Goal: Information Seeking & Learning: Learn about a topic

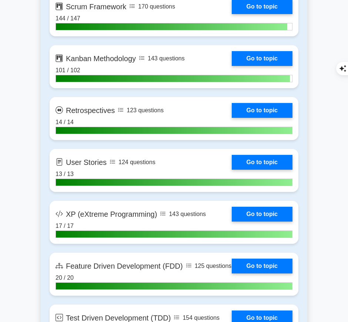
scroll to position [1379, 0]
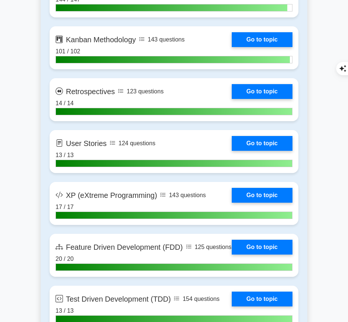
click at [265, 91] on link "Go to topic" at bounding box center [262, 91] width 61 height 15
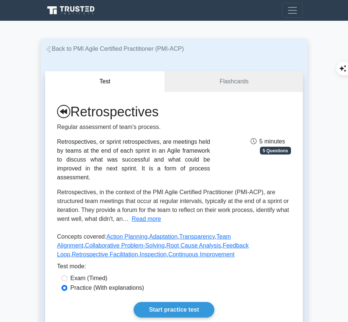
click at [161, 214] on button "Read more" at bounding box center [146, 218] width 29 height 9
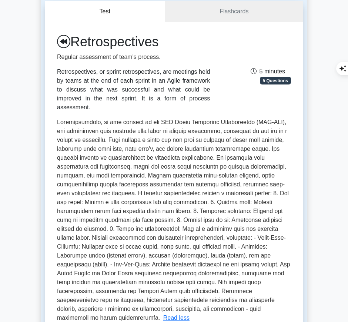
scroll to position [72, 0]
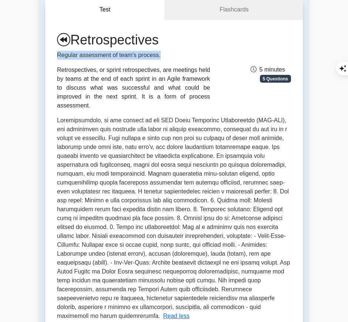
drag, startPoint x: 57, startPoint y: 56, endPoint x: 164, endPoint y: 57, distance: 107.7
click at [164, 57] on div "Retrospectives Regular assessment of team's process. Retrospectives, or sprint …" at bounding box center [134, 71] width 162 height 78
copy p "Regular assessment of team's process."
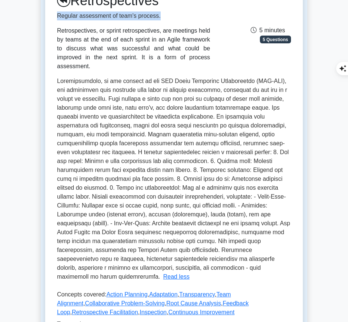
scroll to position [111, 0]
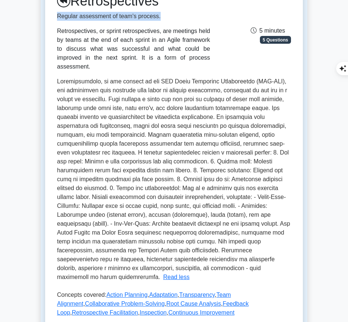
drag, startPoint x: 58, startPoint y: 30, endPoint x: 196, endPoint y: 56, distance: 140.3
click at [196, 56] on div "Retrospectives, or sprint retrospectives, are meetings held by teams at the end…" at bounding box center [133, 49] width 153 height 44
copy div "Retrospectives, or sprint retrospectives, are meetings held by teams at the end…"
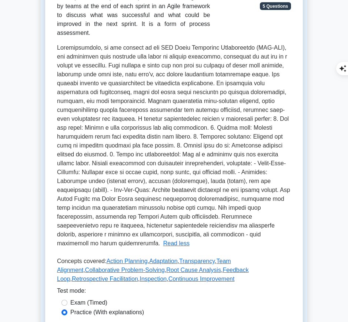
scroll to position [144, 0]
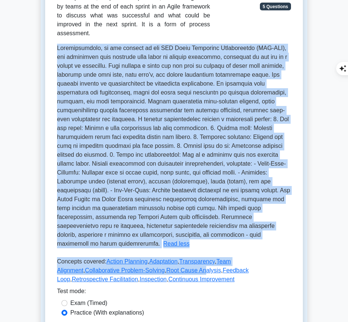
drag, startPoint x: 57, startPoint y: 36, endPoint x: 139, endPoint y: 253, distance: 231.5
click at [139, 253] on div "Retrospectives Regular assessment of team's process. Retrospectives, or sprint …" at bounding box center [174, 151] width 258 height 406
click at [166, 267] on link "Root Cause Analysis" at bounding box center [193, 270] width 55 height 6
click at [108, 87] on span at bounding box center [173, 146] width 233 height 202
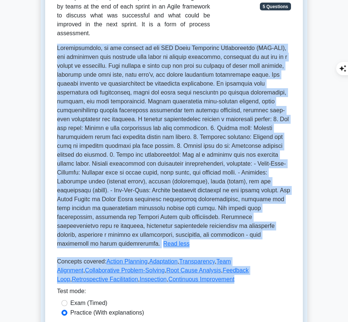
drag, startPoint x: 56, startPoint y: 37, endPoint x: 138, endPoint y: 259, distance: 236.6
click at [138, 259] on div "Retrospectives Regular assessment of team's process. Retrospectives, or sprint …" at bounding box center [174, 151] width 258 height 406
copy div "Retrospectives, in the context of the PMI Agile Certified Practitioner (PMI-ACP…"
